Goal: Task Accomplishment & Management: Manage account settings

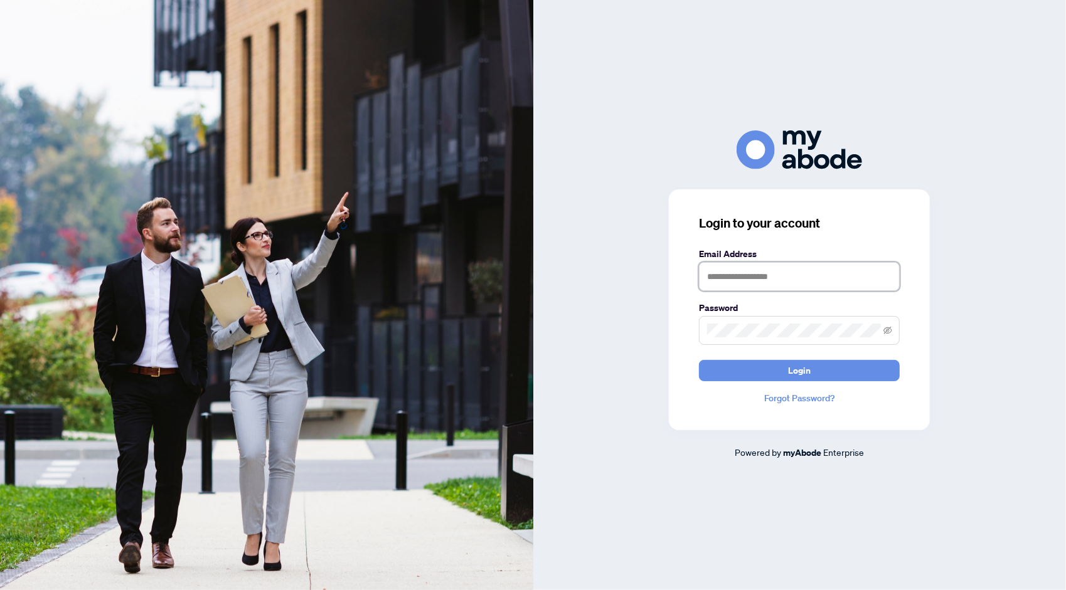
click at [798, 275] on input "text" at bounding box center [799, 276] width 201 height 29
type input "**********"
click at [809, 370] on span "Login" at bounding box center [799, 371] width 23 height 20
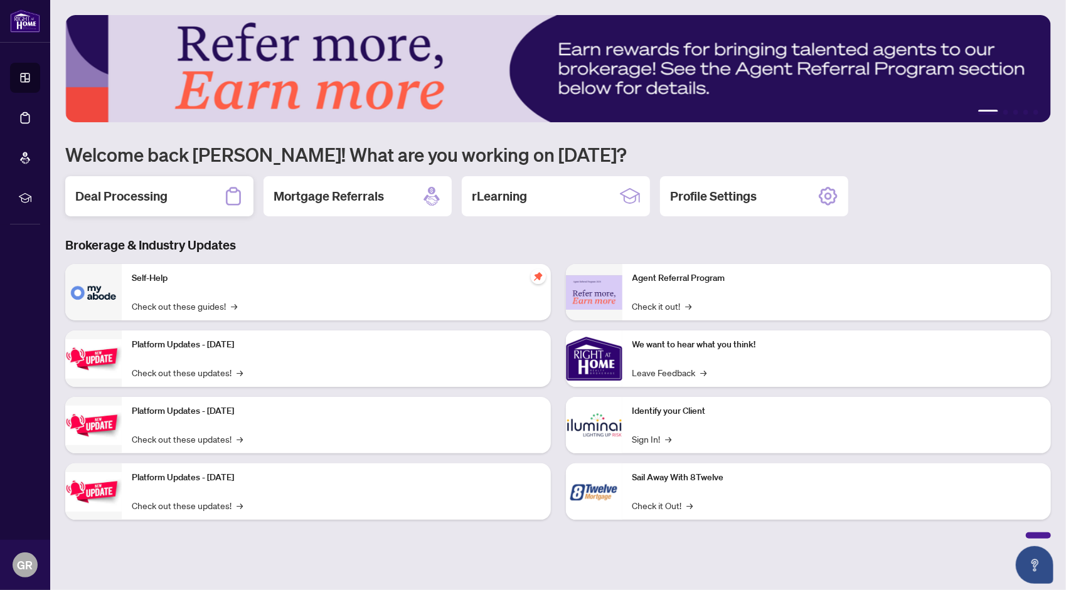
click at [161, 198] on h2 "Deal Processing" at bounding box center [121, 197] width 92 height 18
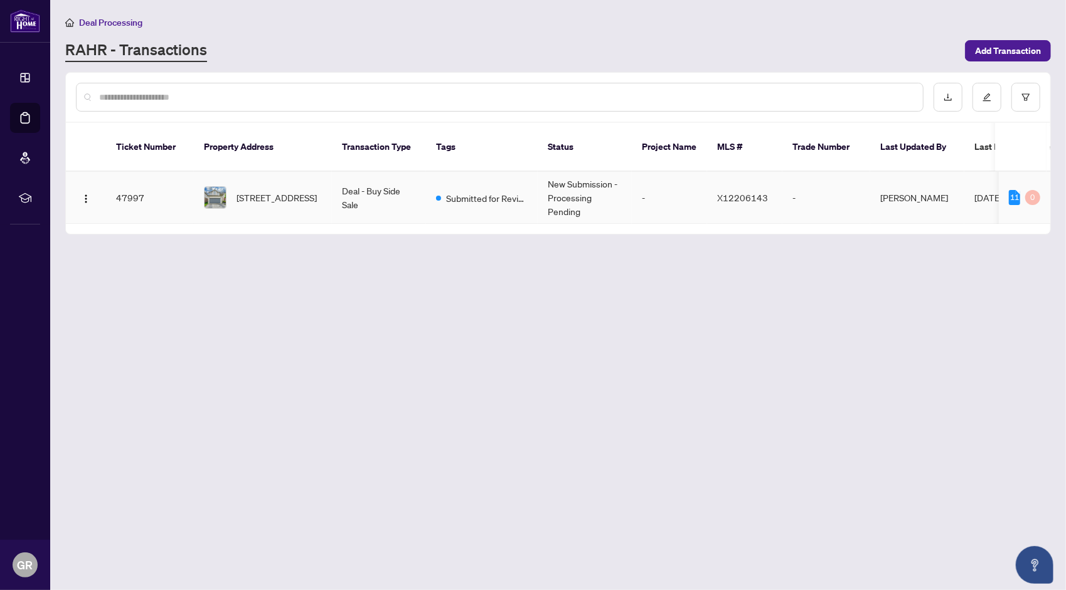
click at [136, 181] on td "47997" at bounding box center [150, 198] width 88 height 52
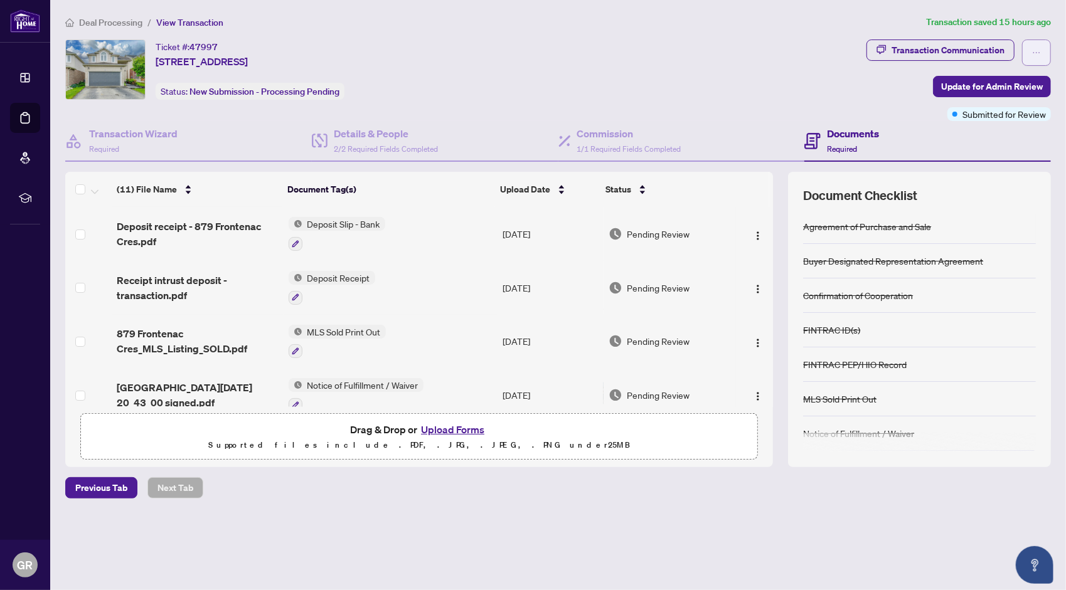
click at [1037, 58] on span "button" at bounding box center [1036, 53] width 9 height 20
click at [683, 50] on div "Ticket #: 47997 [STREET_ADDRESS] Status: New Submission - Processing Pending" at bounding box center [463, 70] width 796 height 60
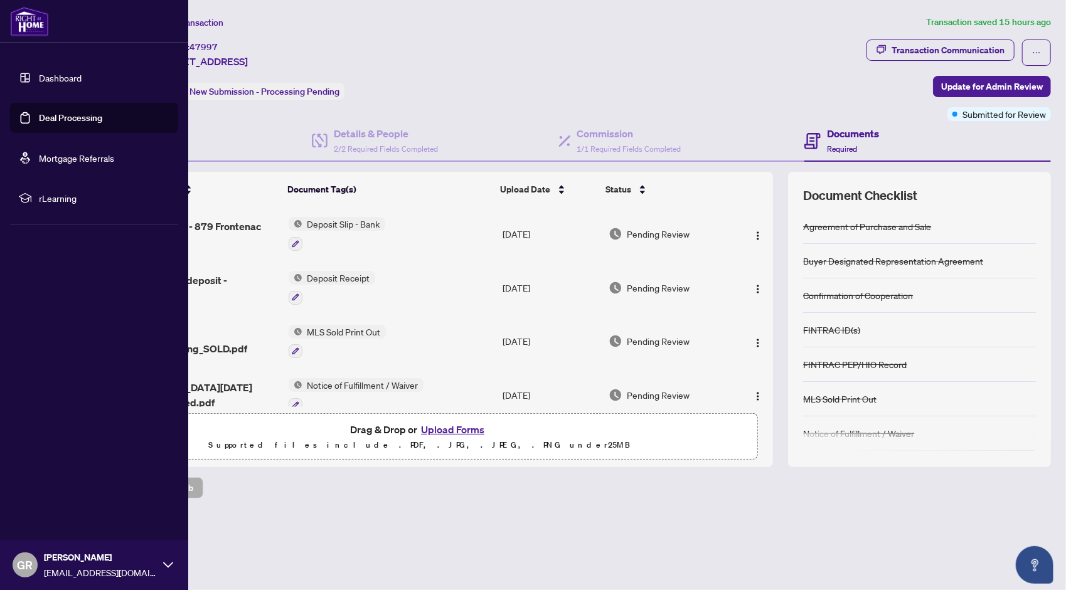
click at [39, 80] on link "Dashboard" at bounding box center [60, 77] width 43 height 11
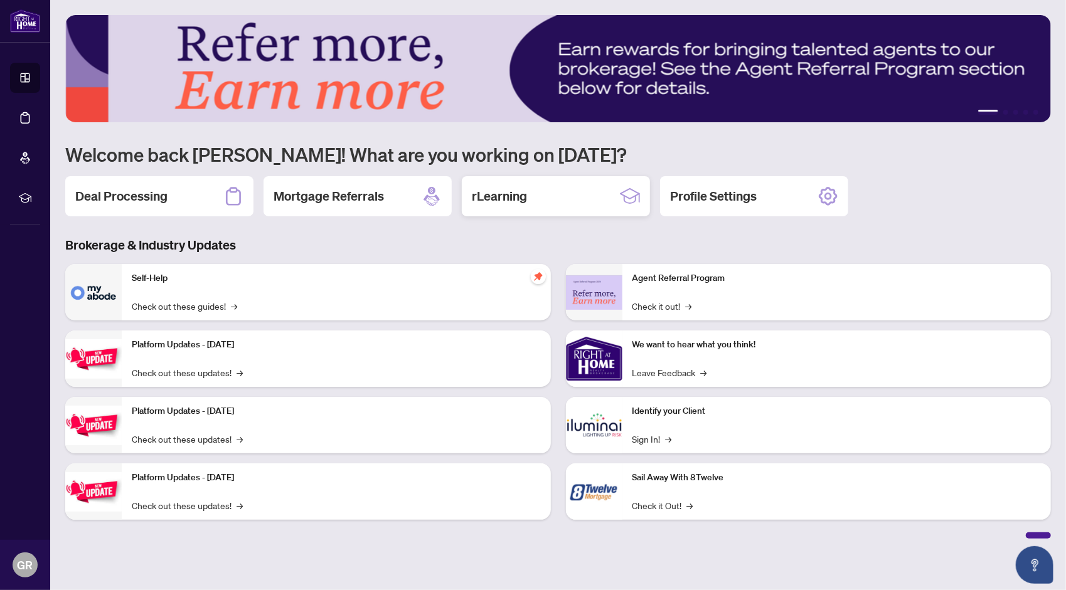
click at [514, 198] on h2 "rLearning" at bounding box center [499, 197] width 55 height 18
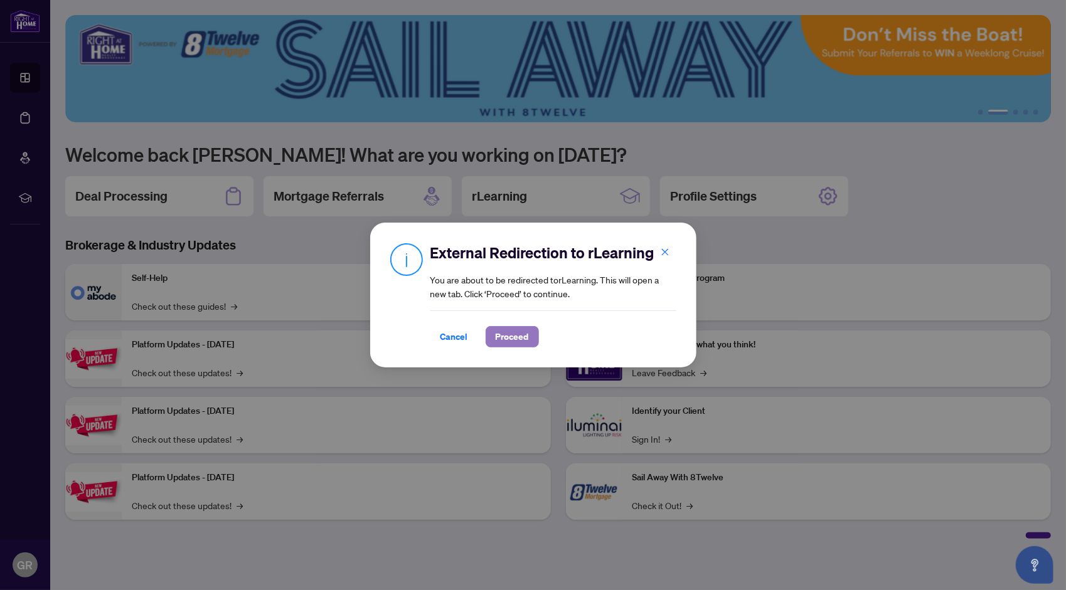
click at [520, 336] on span "Proceed" at bounding box center [512, 337] width 33 height 20
